Goal: Task Accomplishment & Management: Complete application form

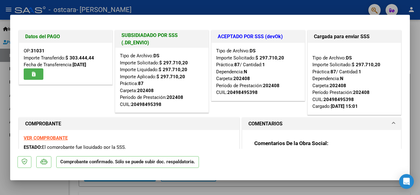
click at [370, 182] on div at bounding box center [210, 97] width 420 height 195
type input "$ 0,00"
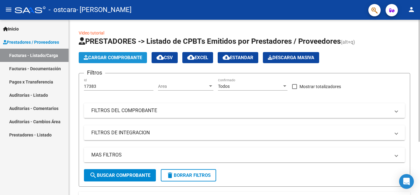
click at [128, 55] on span "Cargar Comprobante" at bounding box center [113, 58] width 58 height 6
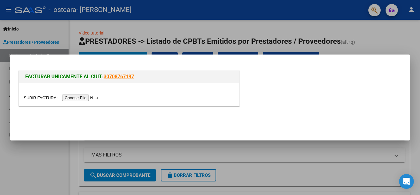
click at [89, 96] on input "file" at bounding box center [63, 97] width 78 height 6
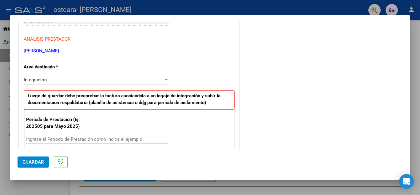
scroll to position [123, 0]
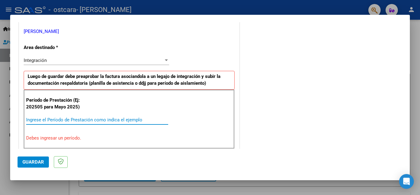
click at [69, 119] on input "Ingrese el Período de Prestación como indica el ejemplo" at bounding box center [97, 120] width 142 height 6
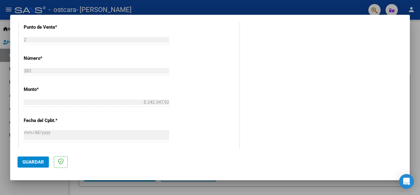
scroll to position [277, 0]
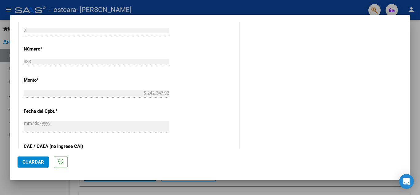
type input "202508"
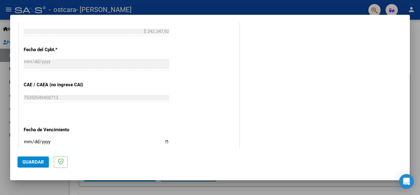
click at [29, 159] on span "Guardar" at bounding box center [33, 162] width 22 height 6
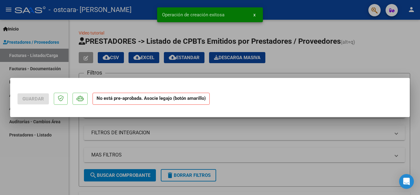
scroll to position [0, 0]
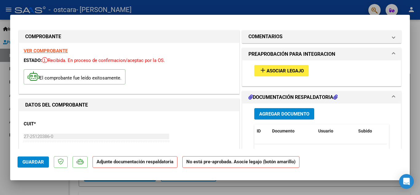
click at [269, 68] on span "Asociar Legajo" at bounding box center [284, 71] width 37 height 6
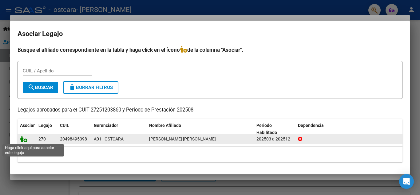
click at [25, 140] on icon at bounding box center [23, 138] width 7 height 7
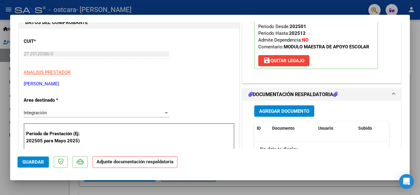
scroll to position [92, 0]
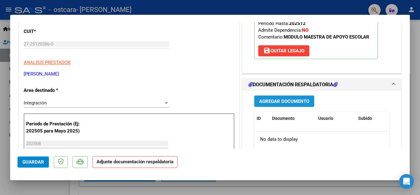
click at [280, 99] on span "Agregar Documento" at bounding box center [284, 101] width 50 height 6
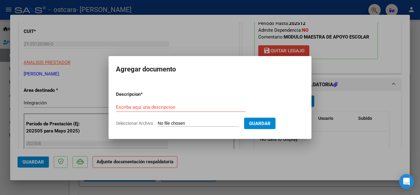
click at [165, 124] on input "Seleccionar Archivo" at bounding box center [198, 123] width 81 height 6
type input "C:\fakepath\Planilla control de prestasciones.pdf"
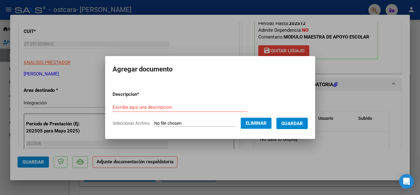
click at [141, 101] on form "Descripcion * Escriba aquí una descripcion Seleccionar Archivo Eliminar Guardar" at bounding box center [209, 108] width 195 height 45
click at [140, 105] on input "Escriba aquí una descripcion" at bounding box center [179, 107] width 135 height 6
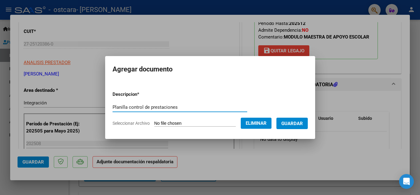
type input "Planilla control de prestaciones"
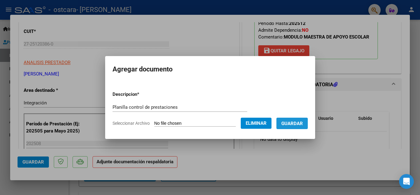
click at [303, 125] on span "Guardar" at bounding box center [292, 123] width 22 height 6
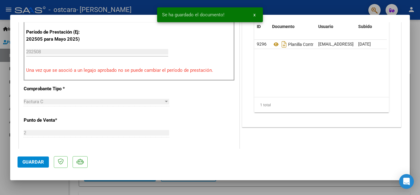
scroll to position [184, 0]
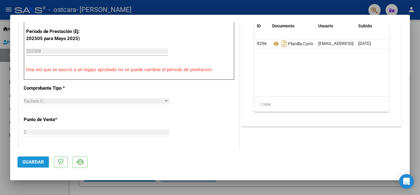
click at [31, 160] on span "Guardar" at bounding box center [33, 162] width 22 height 6
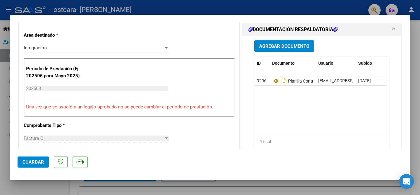
scroll to position [0, 0]
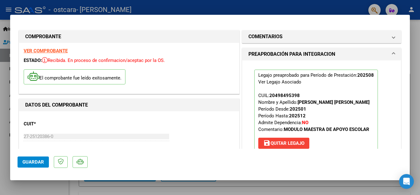
click at [412, 109] on div at bounding box center [210, 97] width 420 height 195
type input "$ 0,00"
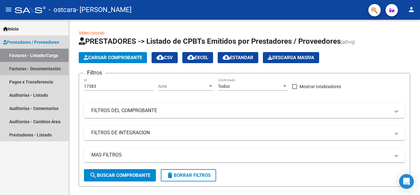
click at [36, 63] on link "Facturas - Documentación" at bounding box center [34, 68] width 69 height 13
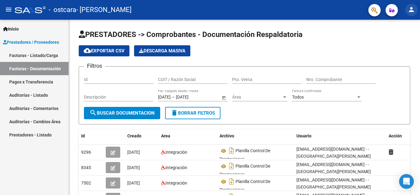
click at [411, 12] on mat-icon "person" at bounding box center [410, 9] width 7 height 7
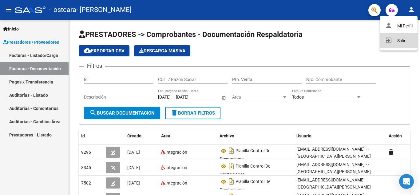
click at [398, 39] on button "exit_to_app Salir" at bounding box center [398, 40] width 37 height 15
